Goal: Navigation & Orientation: Find specific page/section

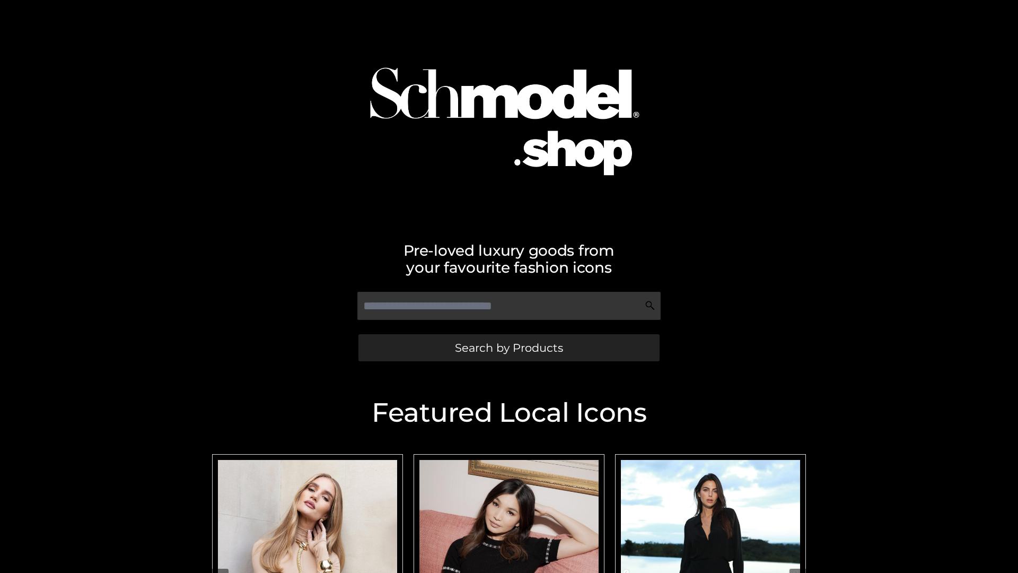
click at [509, 347] on span "Search by Products" at bounding box center [509, 347] width 108 height 11
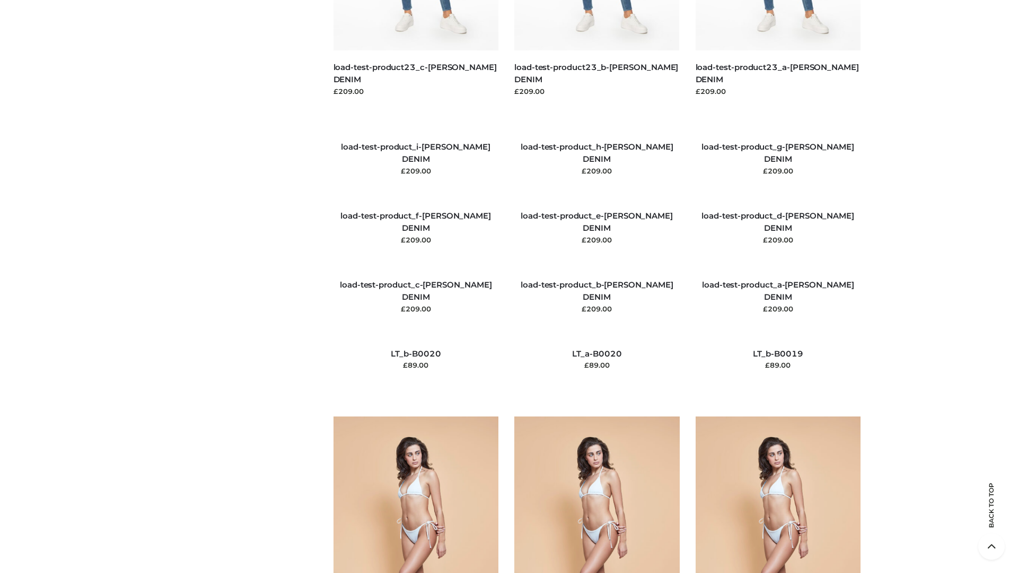
scroll to position [2494, 0]
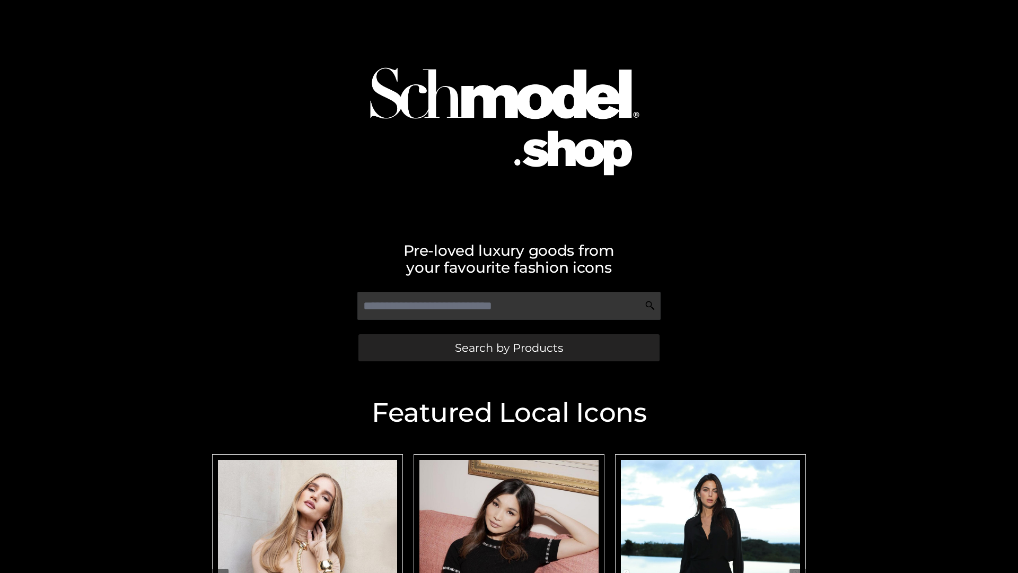
click at [509, 347] on span "Search by Products" at bounding box center [509, 347] width 108 height 11
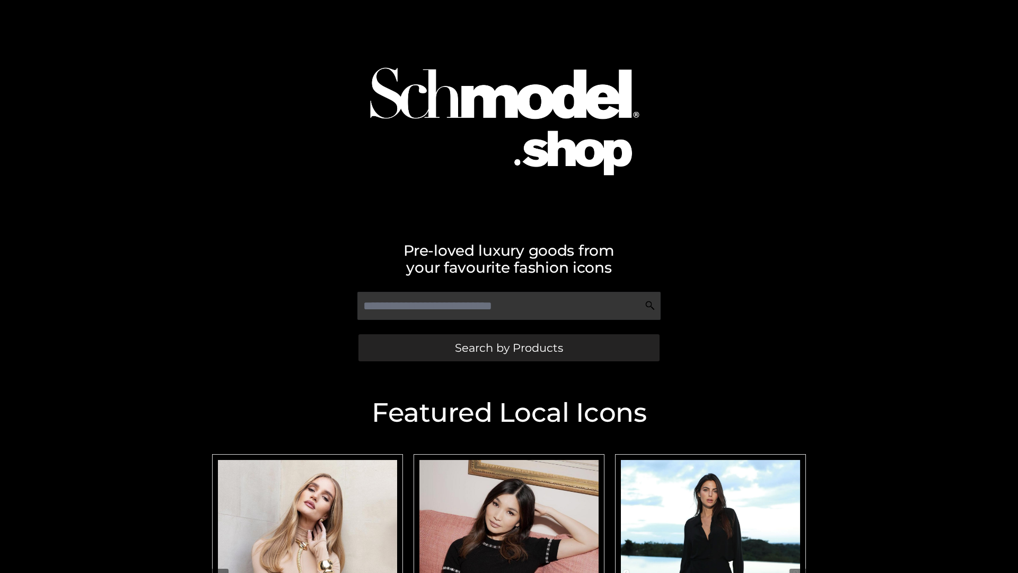
click at [509, 347] on span "Search by Products" at bounding box center [509, 347] width 108 height 11
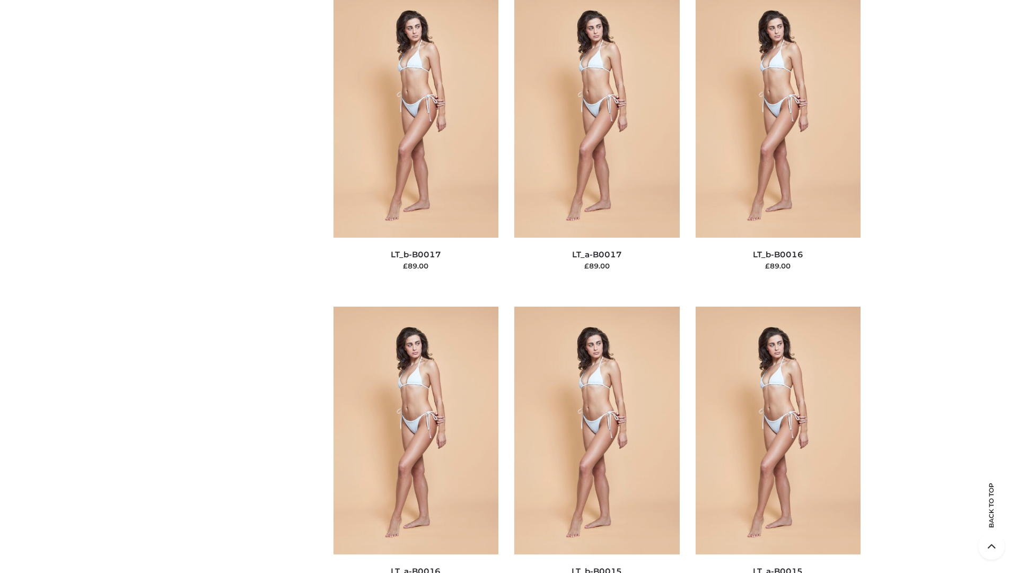
scroll to position [3486, 0]
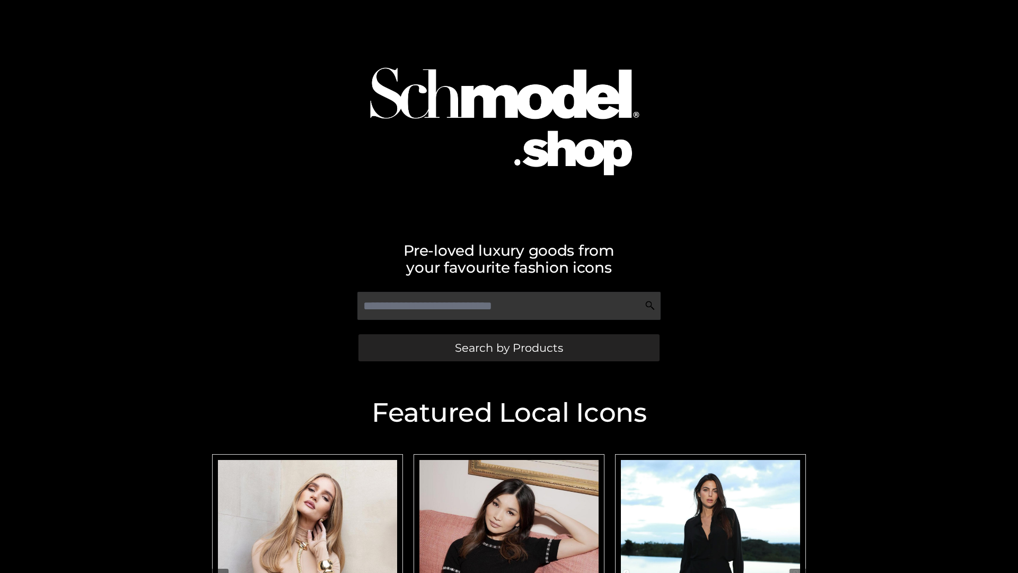
click at [509, 347] on span "Search by Products" at bounding box center [509, 347] width 108 height 11
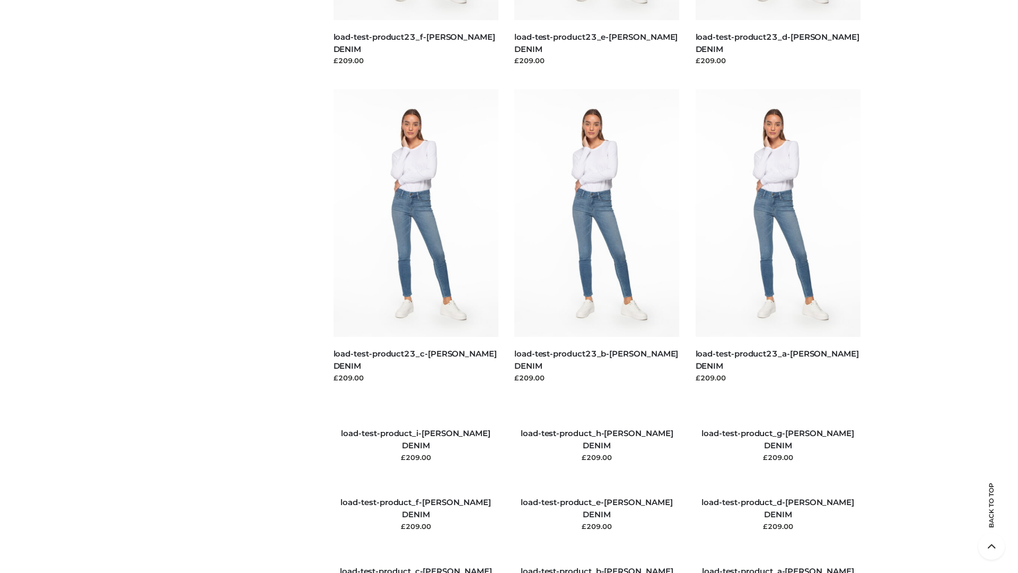
scroll to position [1217, 0]
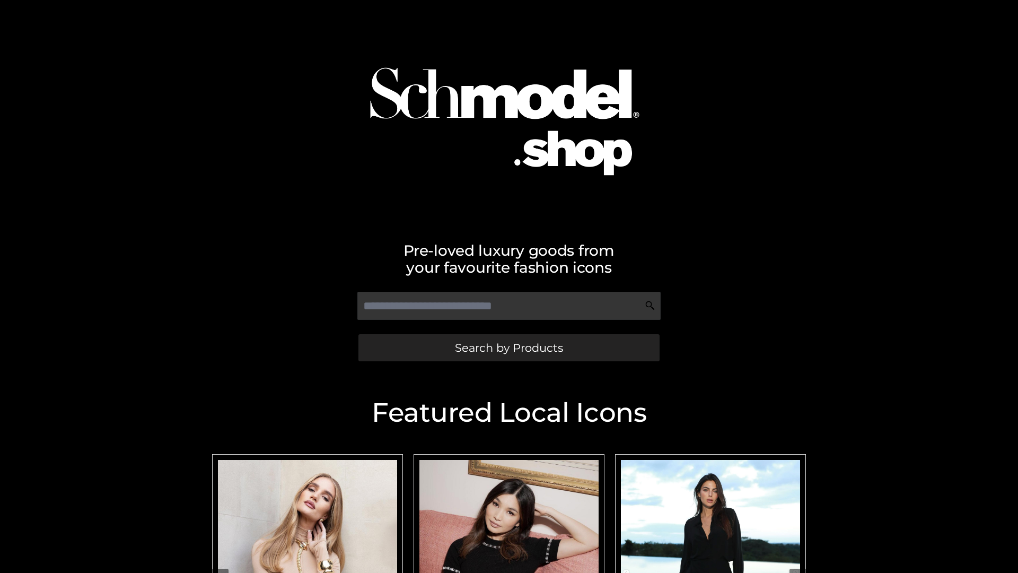
click at [509, 347] on span "Search by Products" at bounding box center [509, 347] width 108 height 11
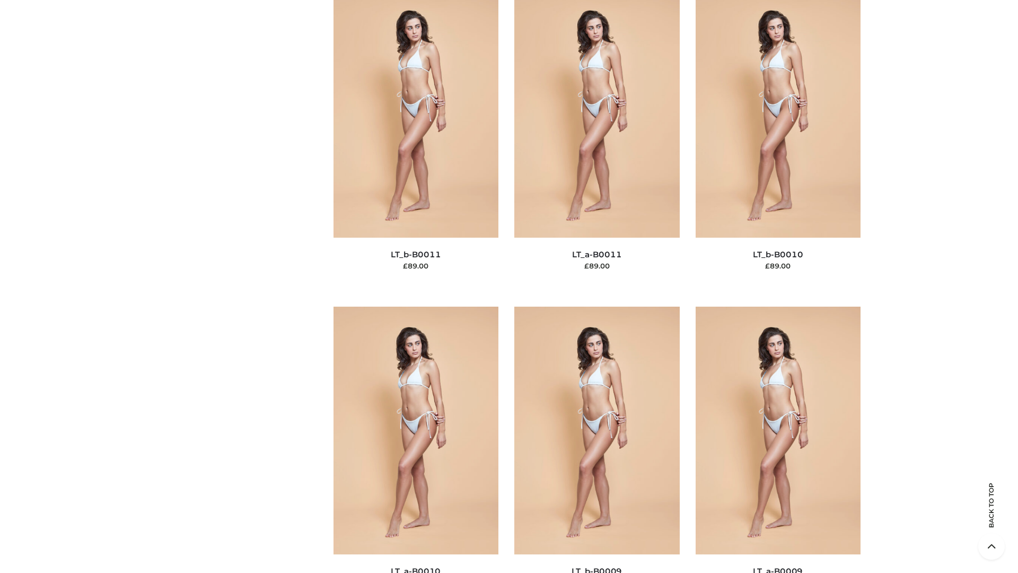
scroll to position [4763, 0]
